Goal: Task Accomplishment & Management: Manage account settings

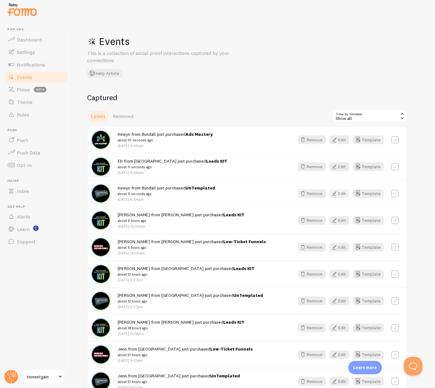
click at [344, 193] on button "Edit" at bounding box center [339, 193] width 20 height 9
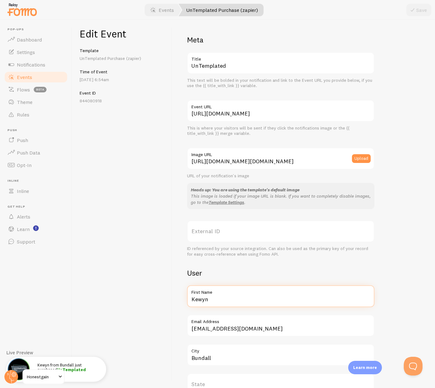
click at [212, 299] on input "Kewyn" at bounding box center [280, 296] width 187 height 22
type input "Ebony"
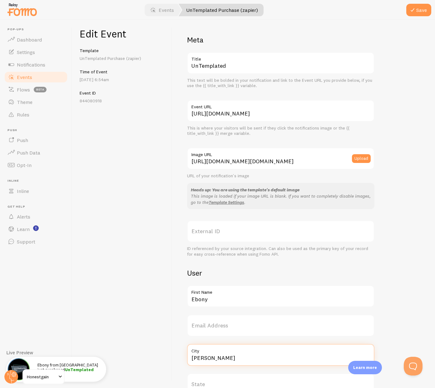
click at [215, 358] on input "Dudley" at bounding box center [280, 355] width 187 height 22
type input "Dudley"
click at [419, 12] on button "Save" at bounding box center [418, 10] width 25 height 12
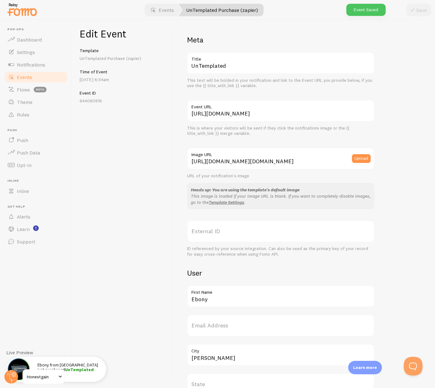
click at [30, 79] on span "Events" at bounding box center [24, 77] width 15 height 6
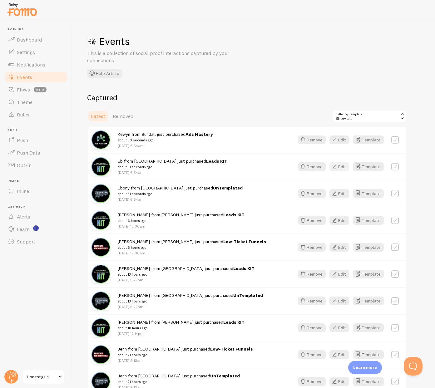
click at [341, 167] on button "Edit" at bounding box center [339, 166] width 20 height 9
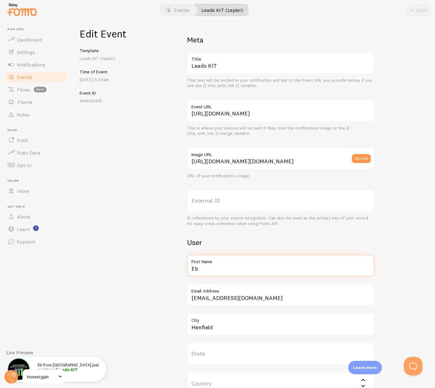
click at [207, 267] on input "Eb" at bounding box center [280, 266] width 187 height 22
type input "Ebony"
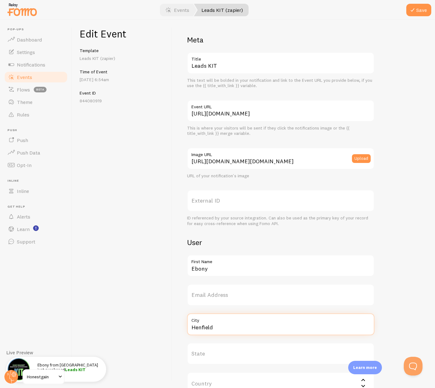
paste input "Dudley"
type input "Dudley"
click at [417, 12] on button "Save" at bounding box center [418, 10] width 25 height 12
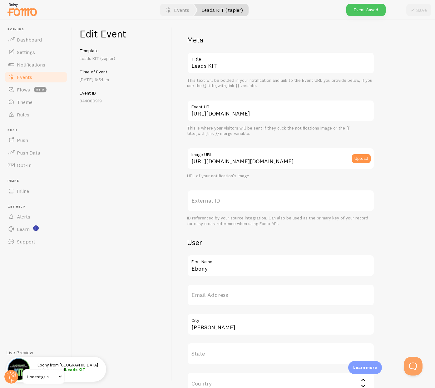
click at [32, 76] on link "Events" at bounding box center [36, 77] width 64 height 12
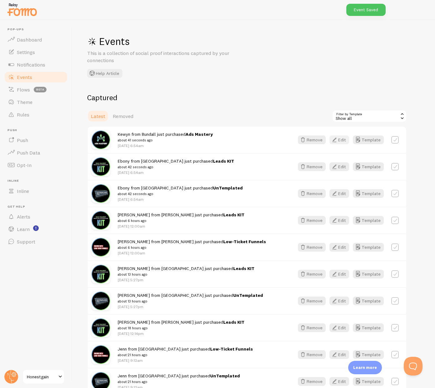
click at [337, 139] on icon "button" at bounding box center [333, 139] width 7 height 7
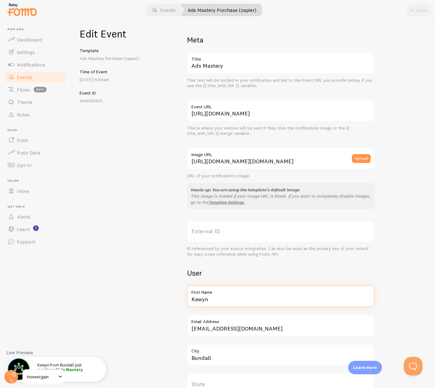
click at [207, 297] on input "Kewyn" at bounding box center [280, 296] width 187 height 22
type input "Ebony"
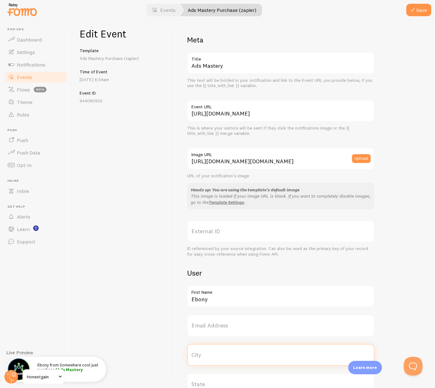
paste input "Dudley"
type input "Dudley"
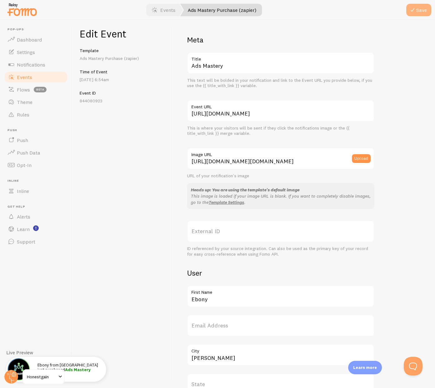
click at [422, 7] on button "Save" at bounding box center [418, 10] width 25 height 12
click at [36, 78] on link "Events" at bounding box center [36, 77] width 64 height 12
